Goal: Task Accomplishment & Management: Manage account settings

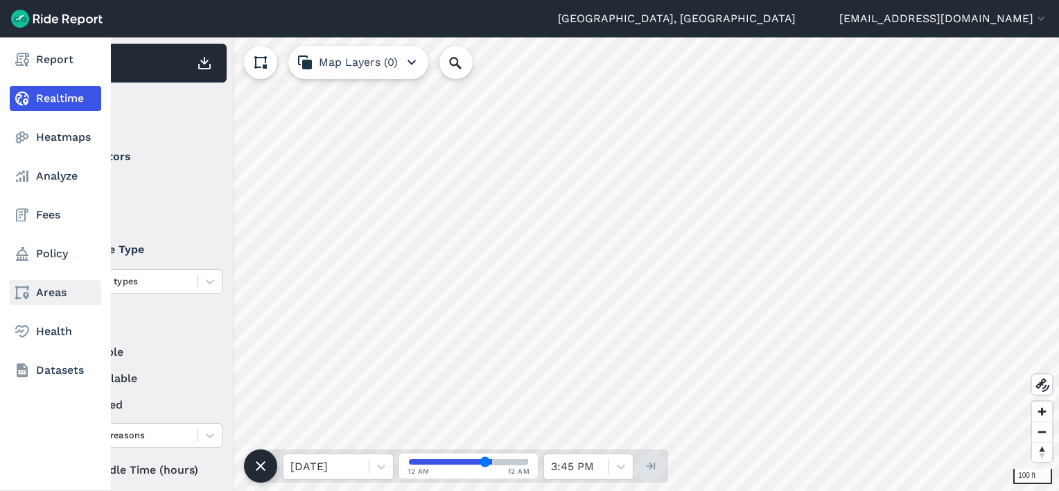
click at [48, 297] on link "Areas" at bounding box center [55, 292] width 91 height 25
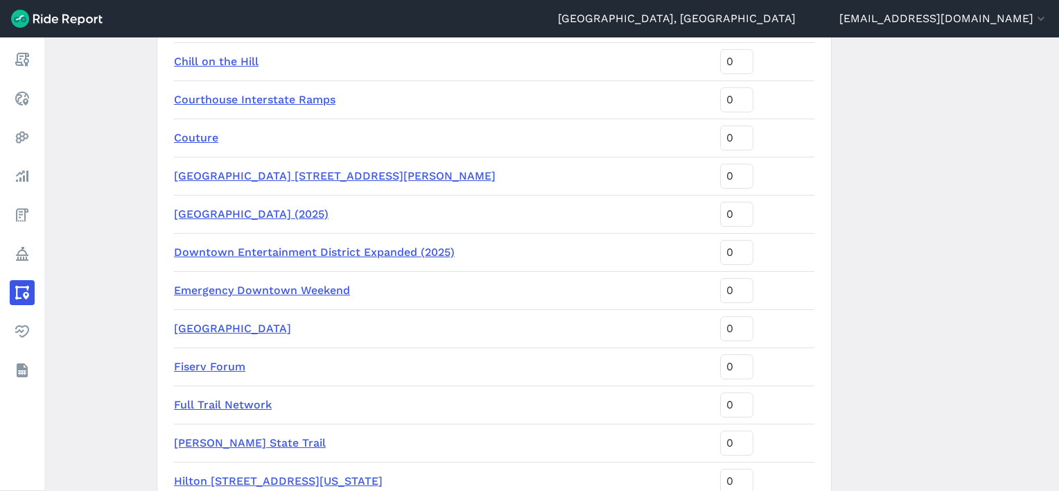
scroll to position [1455, 0]
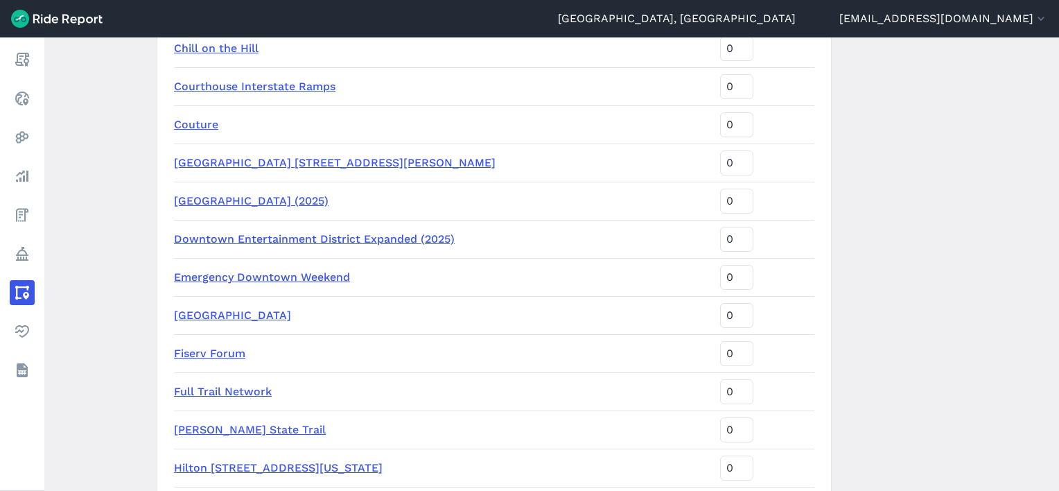
click at [276, 159] on link "[GEOGRAPHIC_DATA] [STREET_ADDRESS][PERSON_NAME]" at bounding box center [335, 162] width 322 height 13
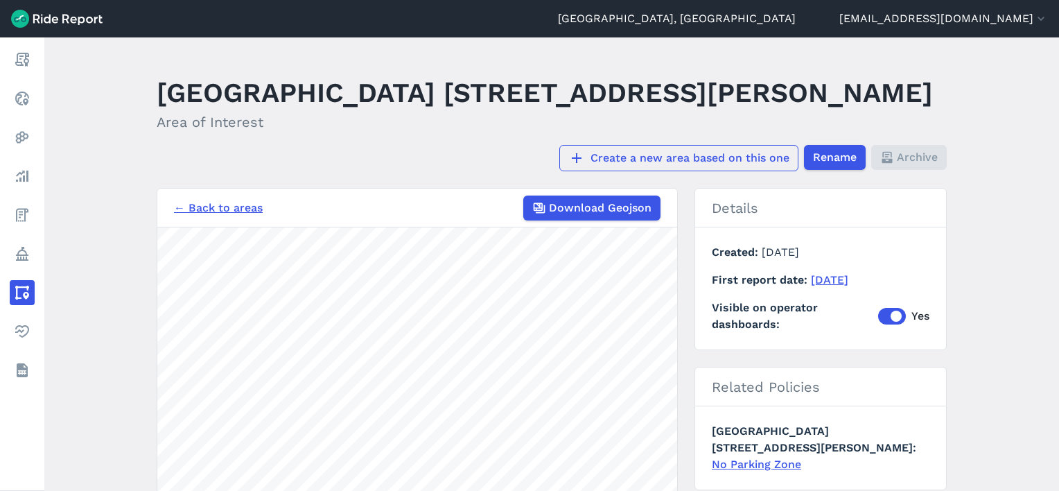
click at [738, 145] on link "Create a new area based on this one" at bounding box center [678, 158] width 239 height 26
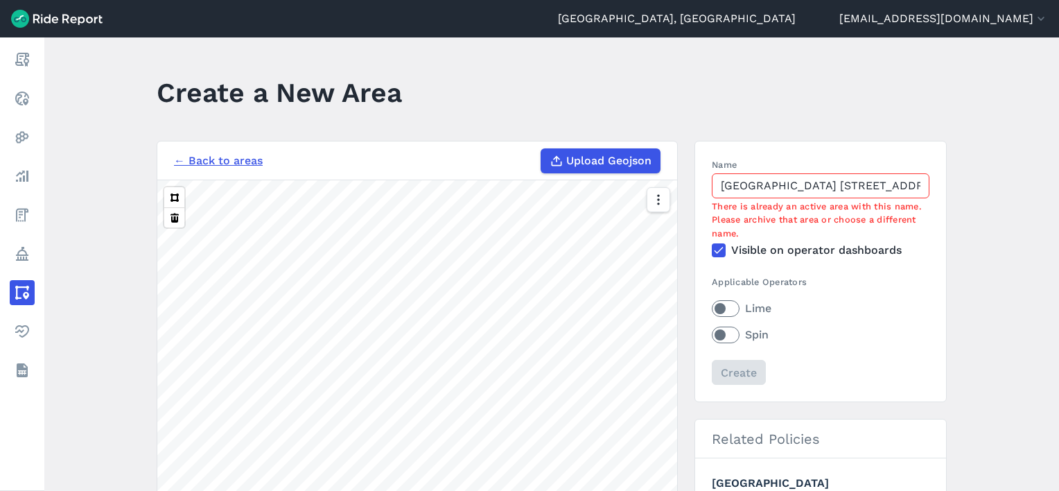
click at [235, 158] on link "← Back to areas" at bounding box center [218, 160] width 89 height 17
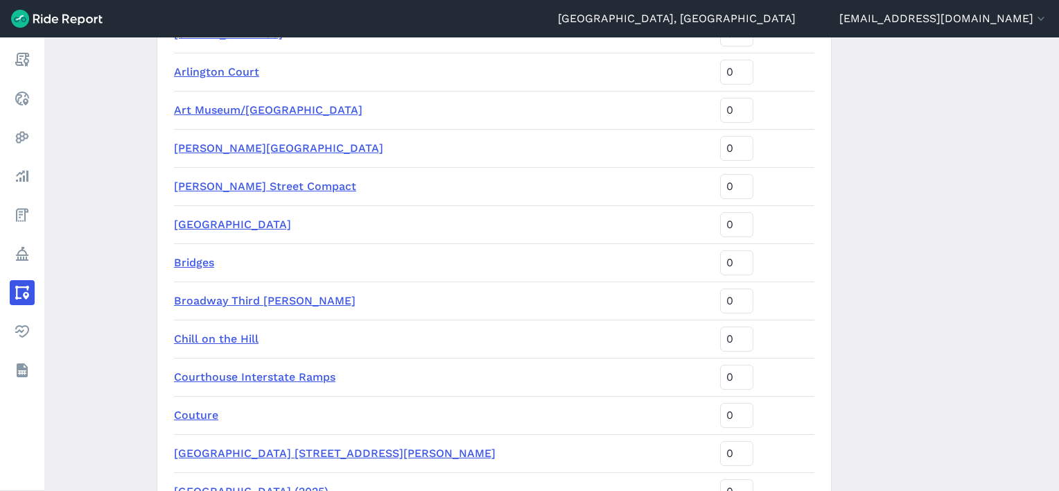
scroll to position [1247, 0]
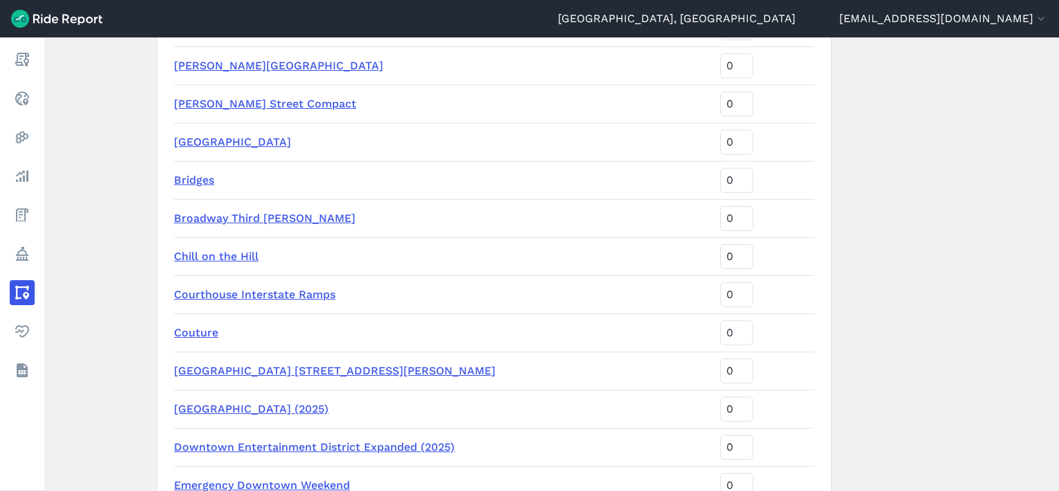
click at [263, 372] on link "[GEOGRAPHIC_DATA] [STREET_ADDRESS][PERSON_NAME]" at bounding box center [335, 370] width 322 height 13
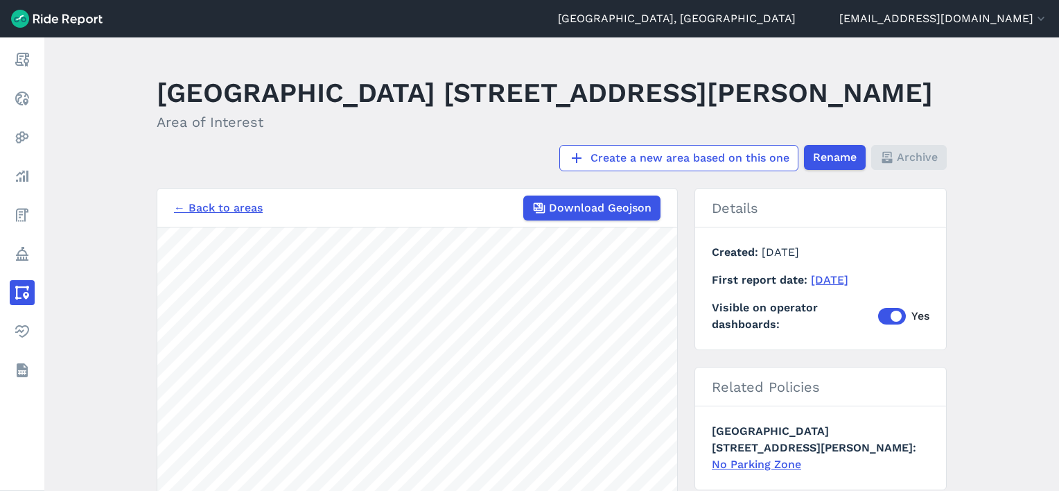
click at [189, 200] on link "← Back to areas" at bounding box center [218, 208] width 89 height 17
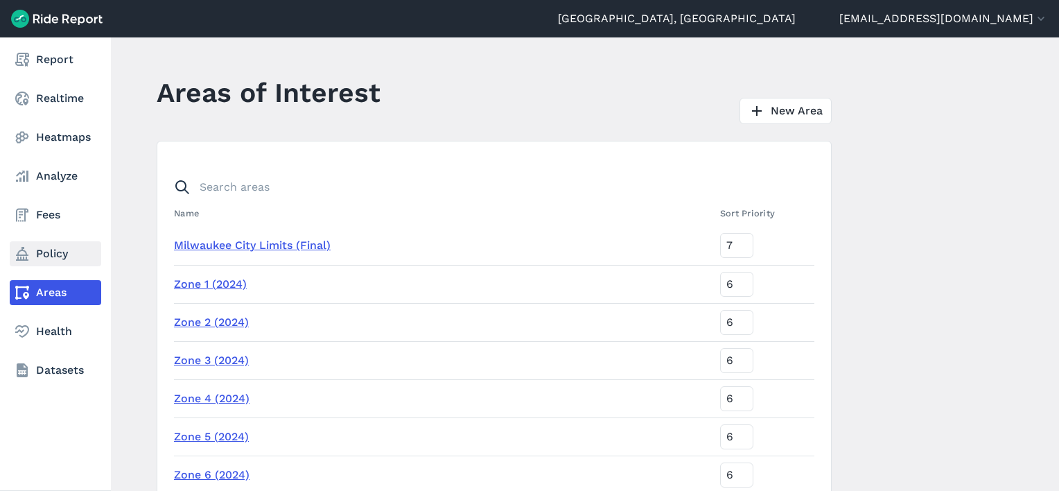
click at [50, 252] on link "Policy" at bounding box center [55, 253] width 91 height 25
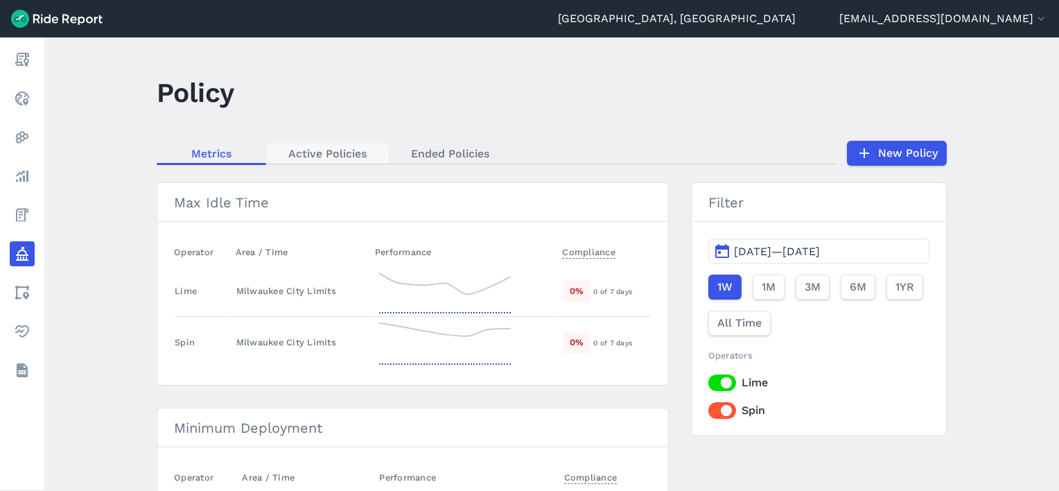
click at [310, 155] on link "Active Policies" at bounding box center [327, 153] width 123 height 21
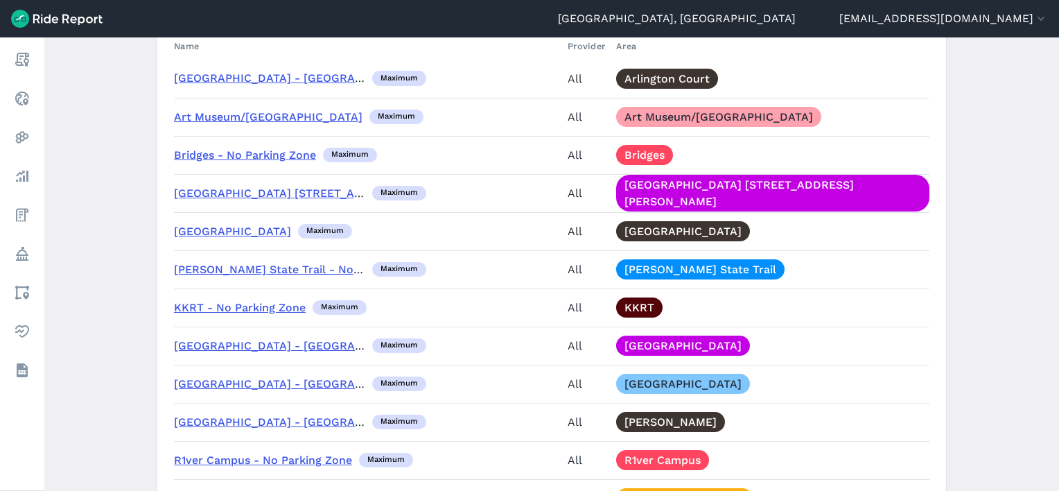
scroll to position [1109, 0]
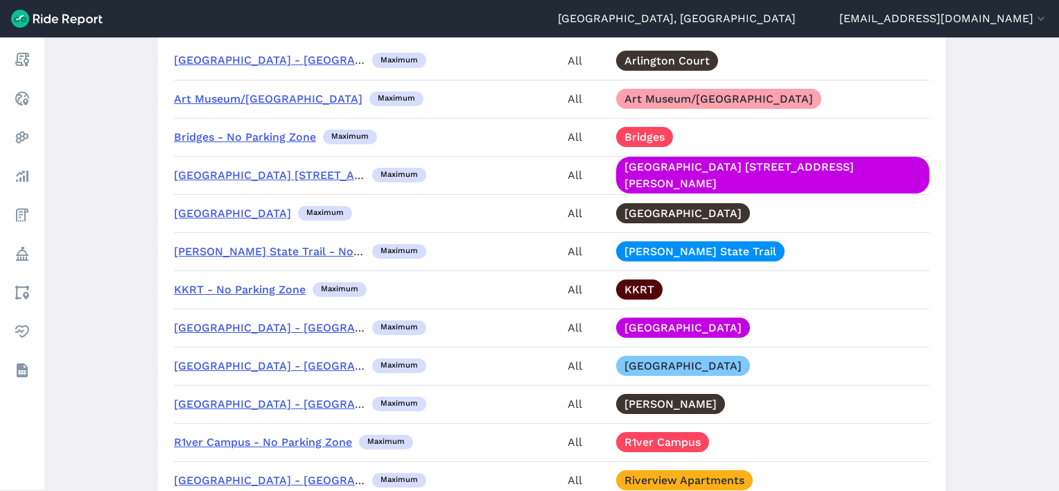
click at [224, 173] on link "[GEOGRAPHIC_DATA] [STREET_ADDRESS][PERSON_NAME]" at bounding box center [335, 174] width 322 height 13
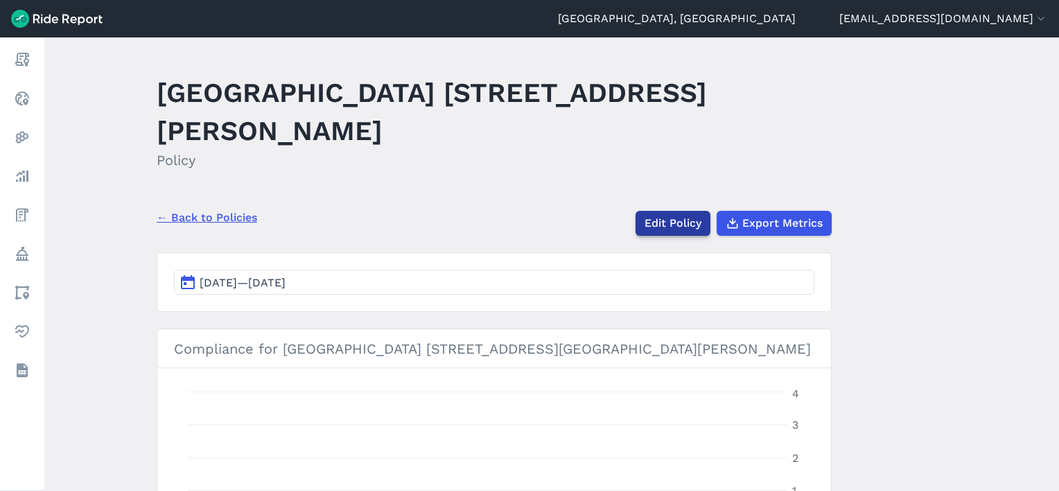
click at [679, 211] on link "Edit Policy" at bounding box center [673, 223] width 75 height 25
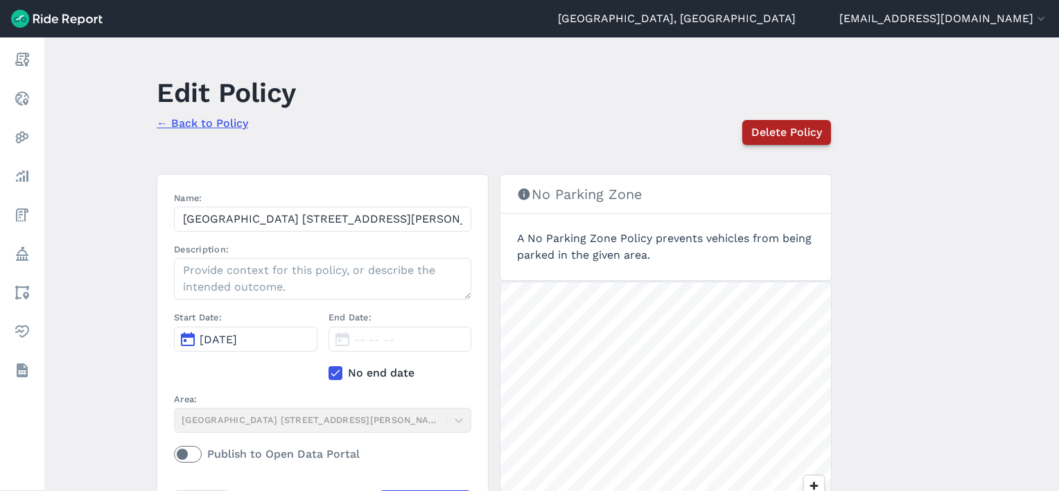
click at [773, 131] on span "Delete Policy" at bounding box center [786, 132] width 71 height 17
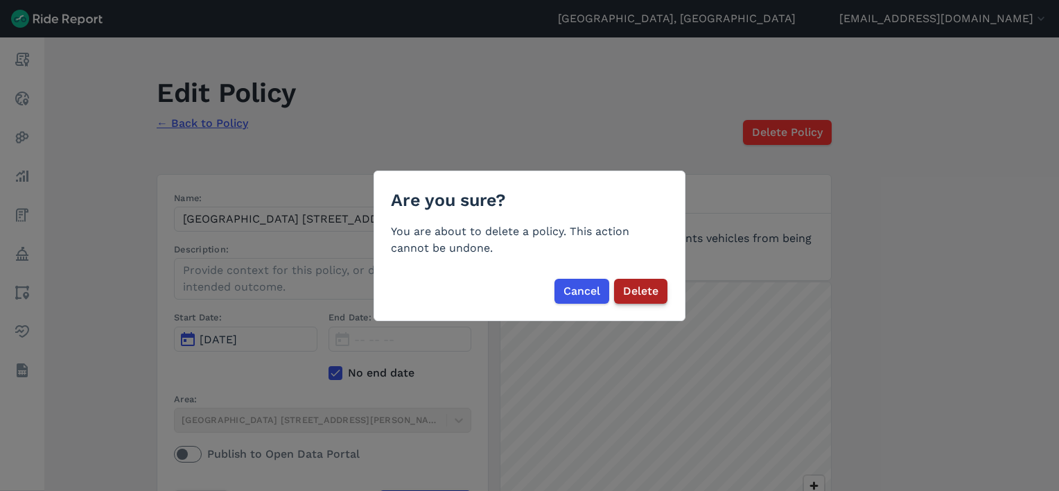
click at [647, 292] on span "Delete" at bounding box center [640, 291] width 35 height 17
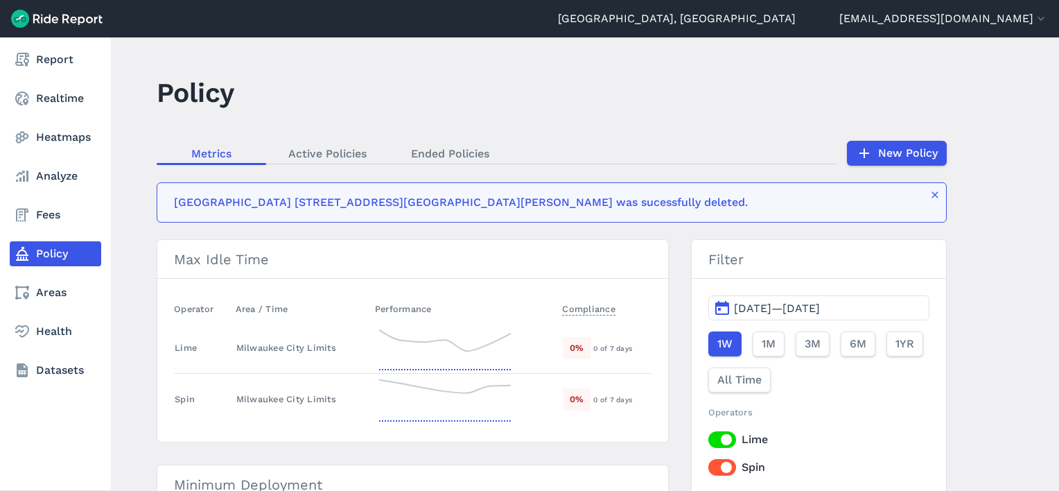
click at [38, 256] on link "Policy" at bounding box center [55, 253] width 91 height 25
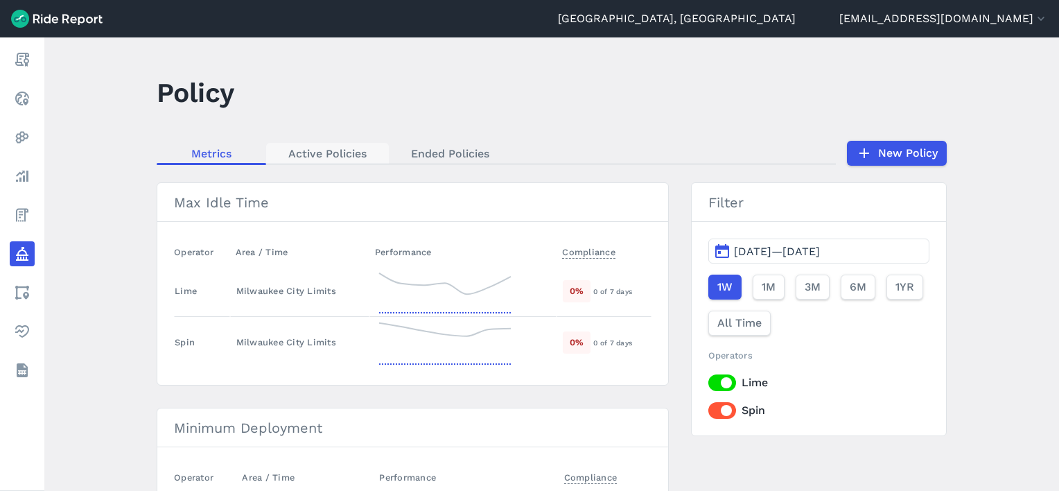
click at [344, 155] on link "Active Policies" at bounding box center [327, 153] width 123 height 21
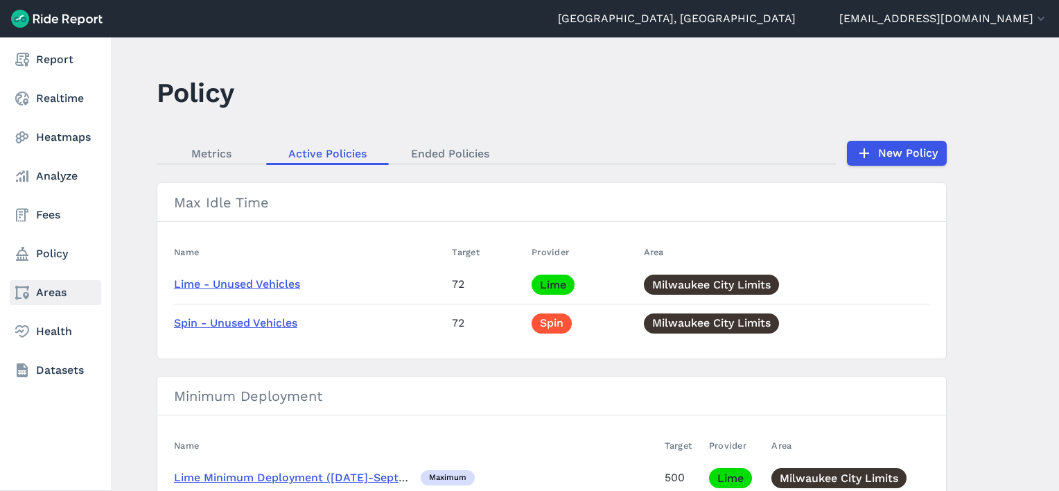
click at [44, 293] on link "Areas" at bounding box center [55, 292] width 91 height 25
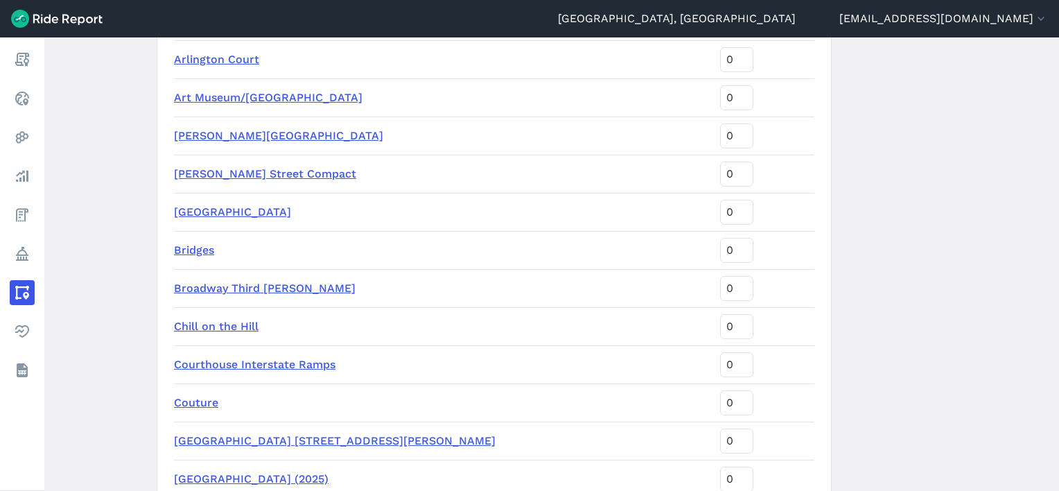
scroll to position [1247, 0]
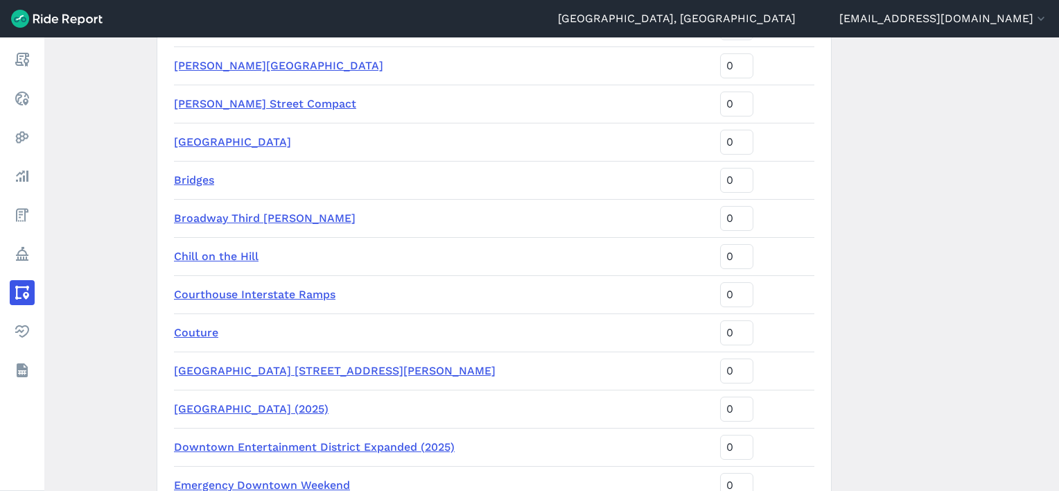
click at [247, 367] on link "[GEOGRAPHIC_DATA] [STREET_ADDRESS][PERSON_NAME]" at bounding box center [335, 370] width 322 height 13
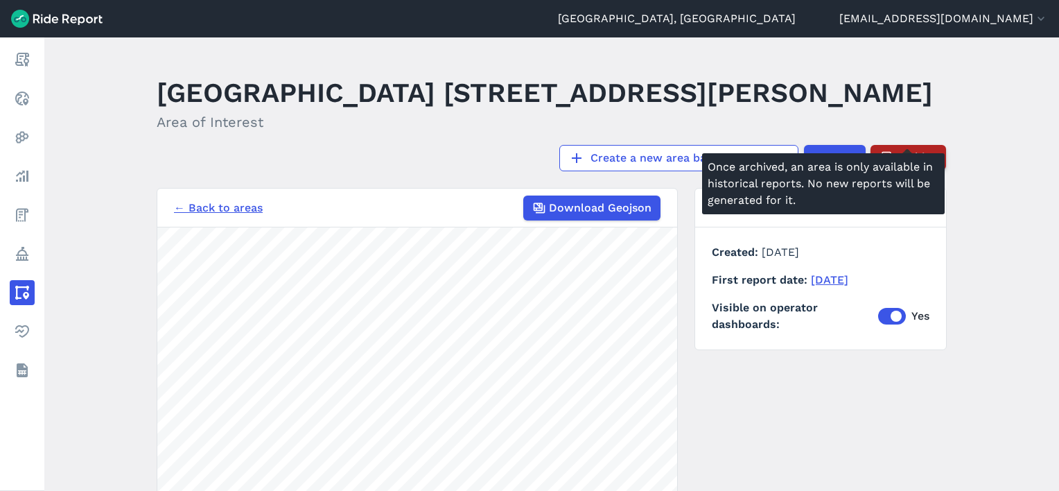
click at [908, 149] on span "Archive" at bounding box center [916, 157] width 41 height 17
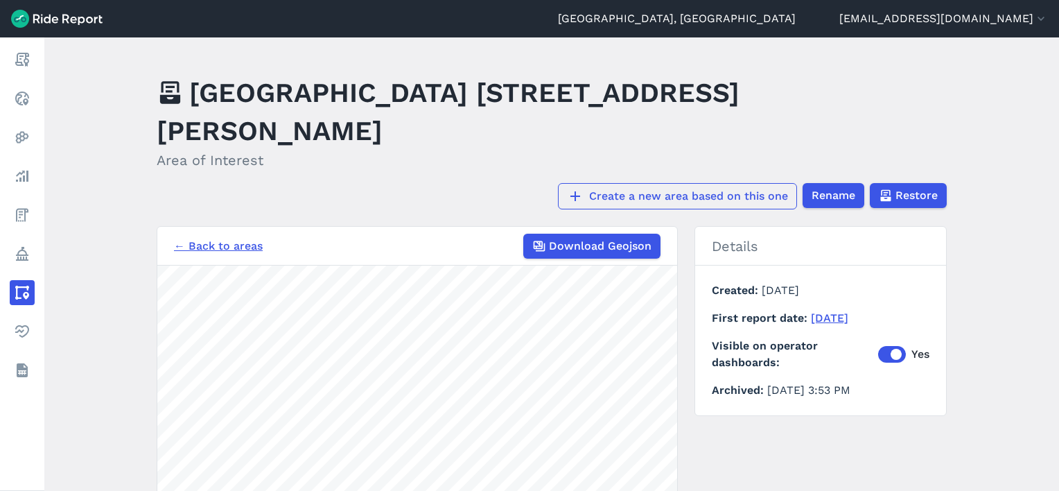
click at [696, 183] on link "Create a new area based on this one" at bounding box center [677, 196] width 239 height 26
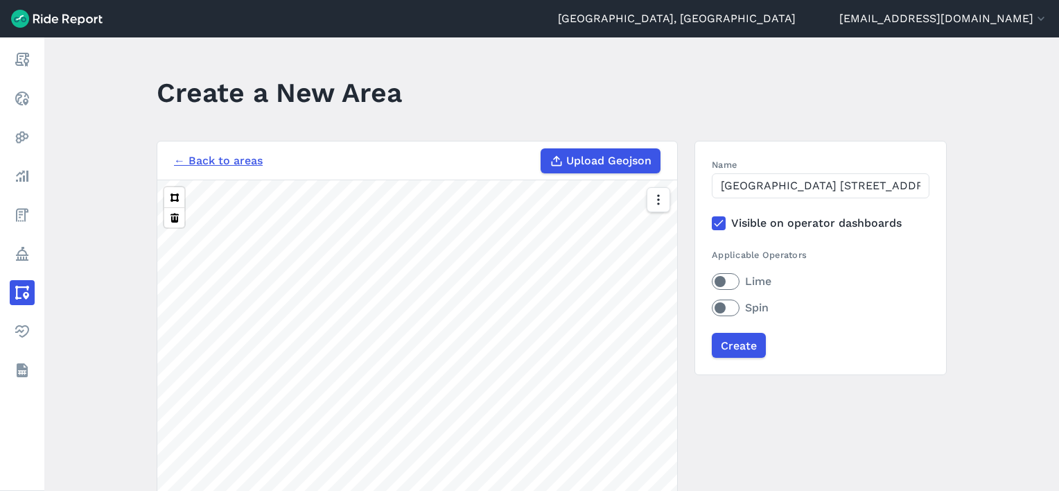
click at [726, 283] on label "Lime" at bounding box center [821, 281] width 218 height 17
click at [712, 282] on input "Lime" at bounding box center [712, 277] width 0 height 9
click at [726, 310] on label "Spin" at bounding box center [821, 307] width 218 height 17
click at [712, 308] on input "Spin" at bounding box center [712, 303] width 0 height 9
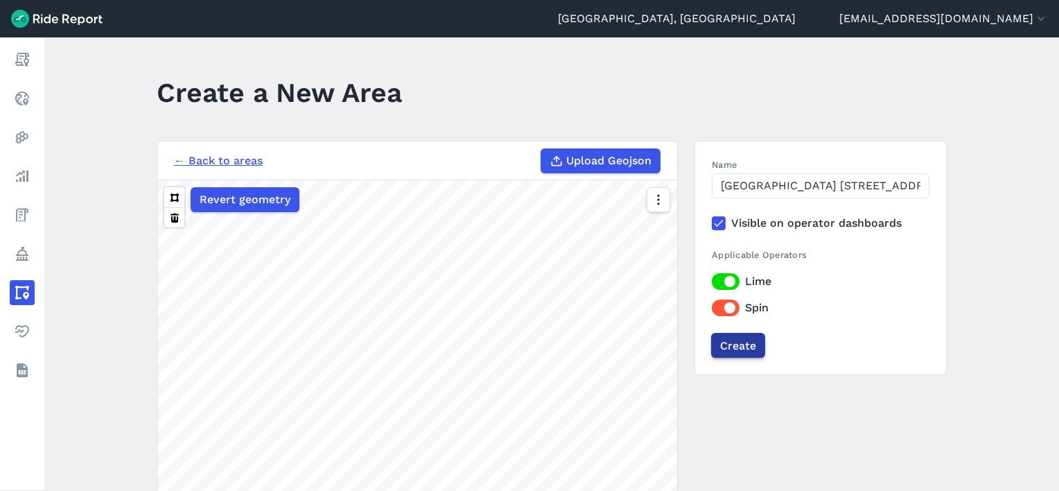
click at [736, 349] on input "Create" at bounding box center [738, 345] width 54 height 25
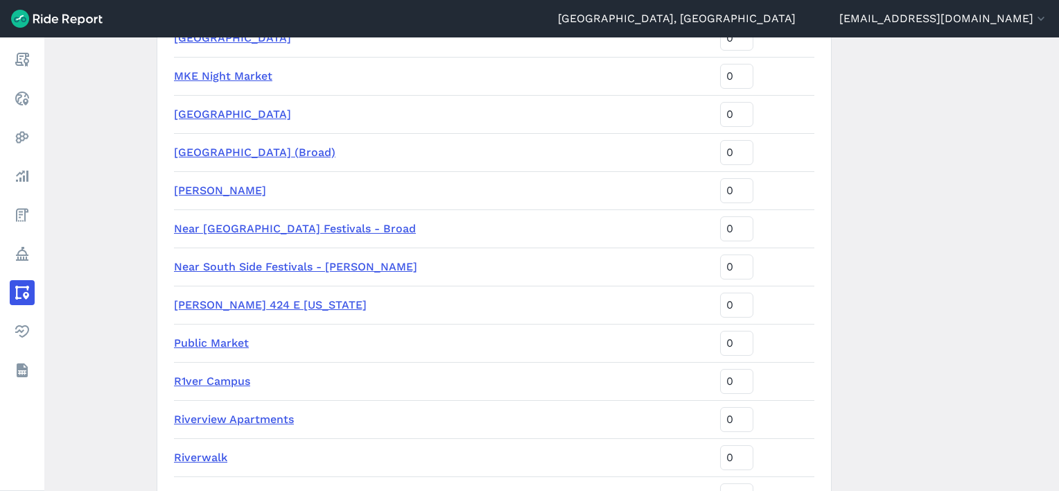
scroll to position [2206, 0]
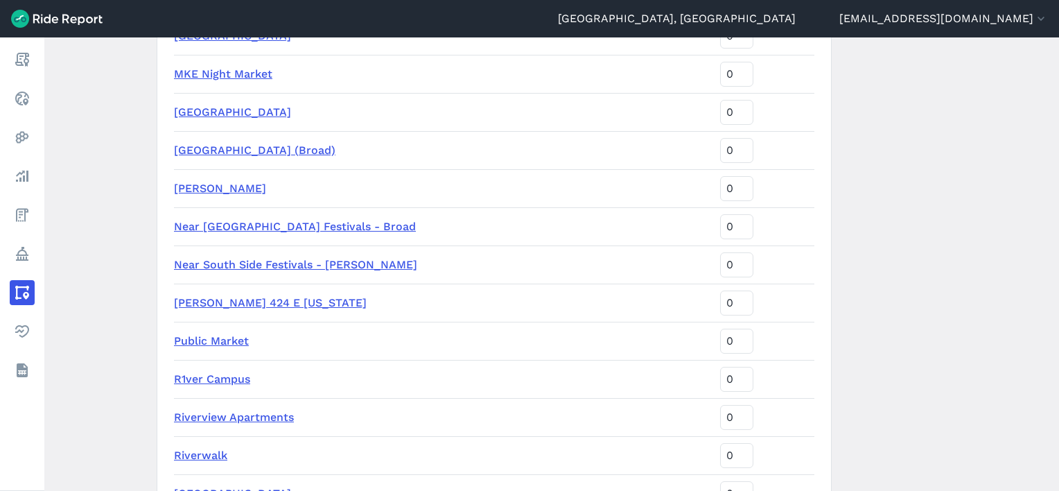
click at [133, 150] on main "Areas of Interest New Area Cudahy Tower 925 E Wells St is ready for use. You ca…" at bounding box center [551, 263] width 1015 height 453
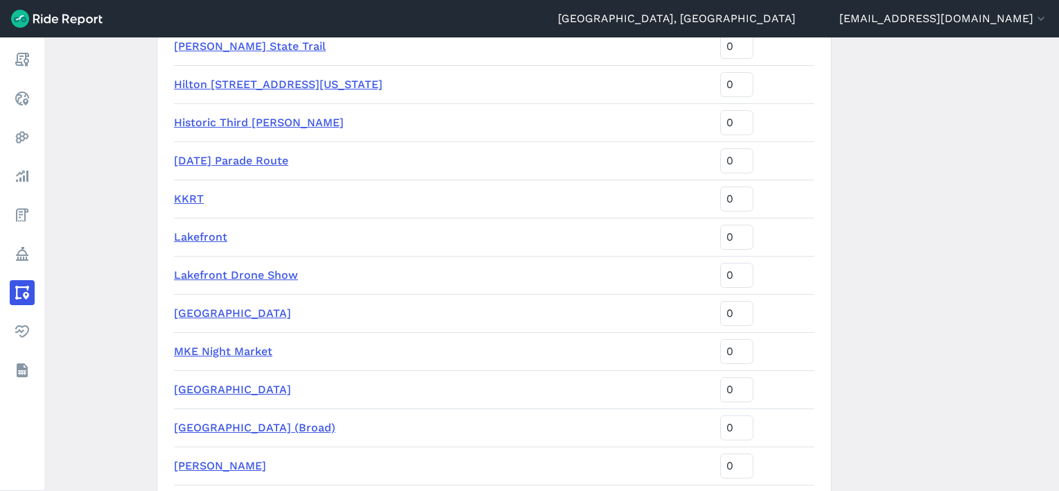
scroll to position [1859, 0]
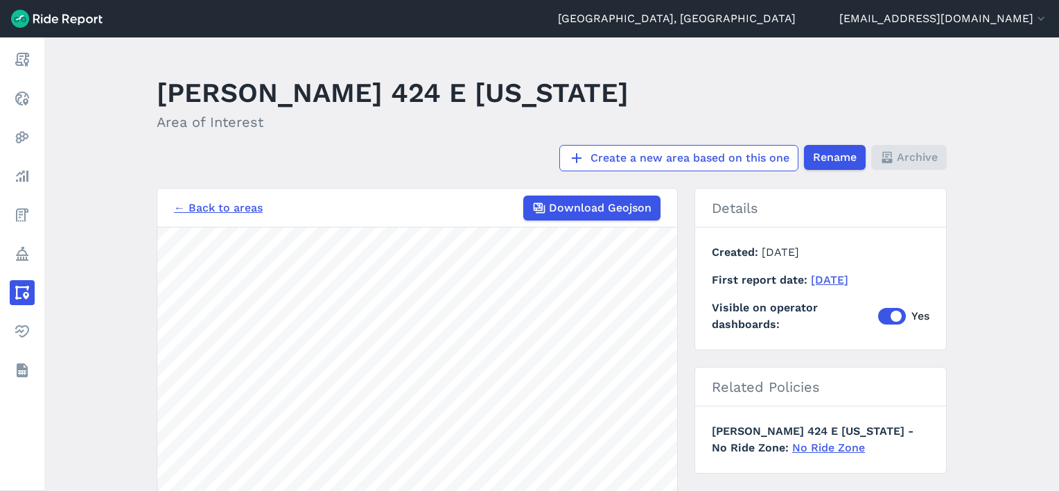
click at [216, 200] on link "← Back to areas" at bounding box center [218, 208] width 89 height 17
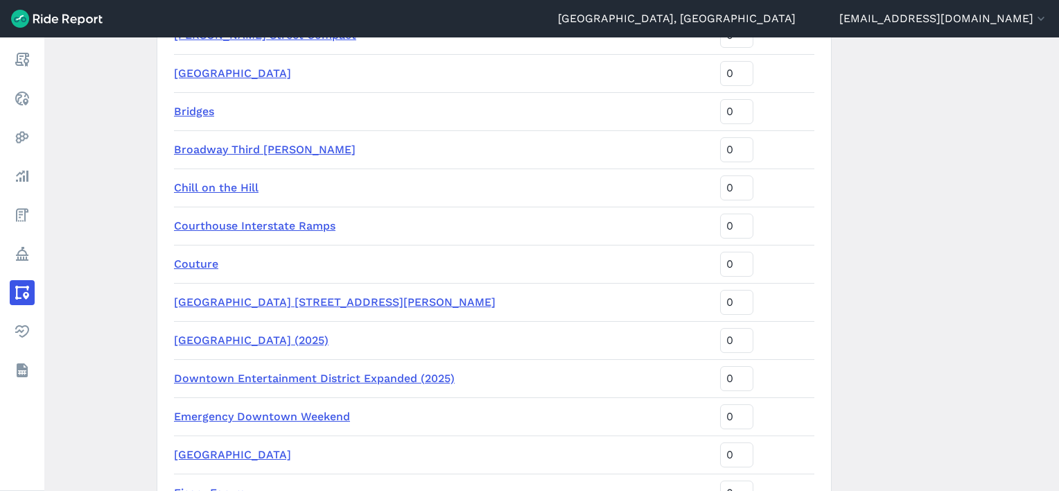
scroll to position [1317, 0]
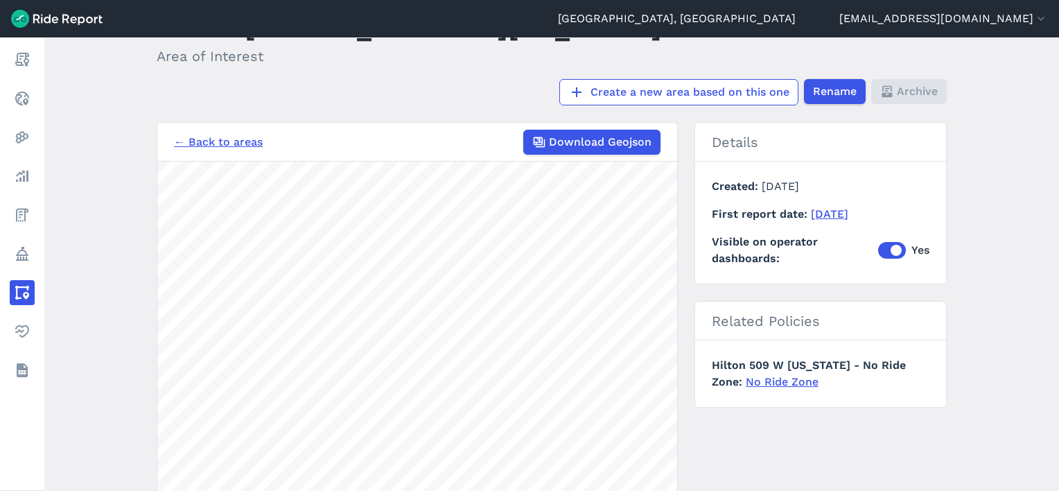
scroll to position [208, 0]
